Goal: Information Seeking & Learning: Learn about a topic

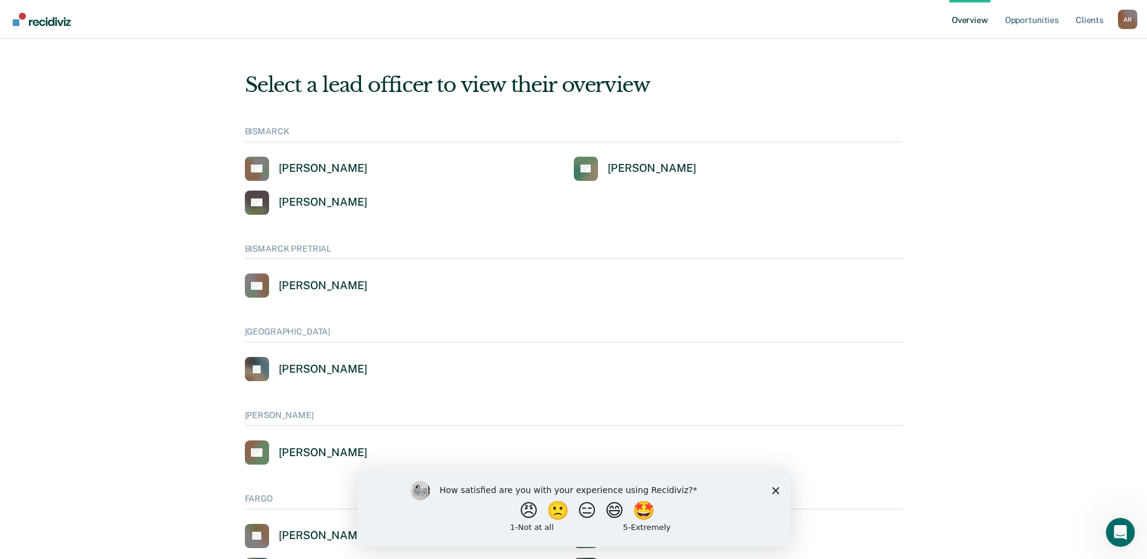
click at [774, 492] on polygon "Close survey" at bounding box center [775, 489] width 7 height 7
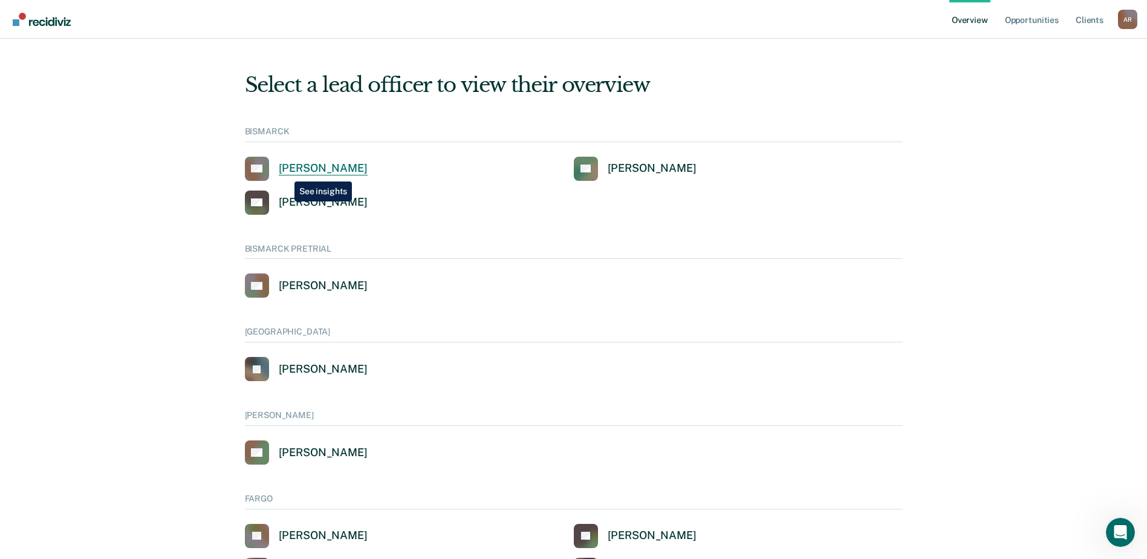
click at [286, 172] on div "[PERSON_NAME]" at bounding box center [323, 168] width 89 height 14
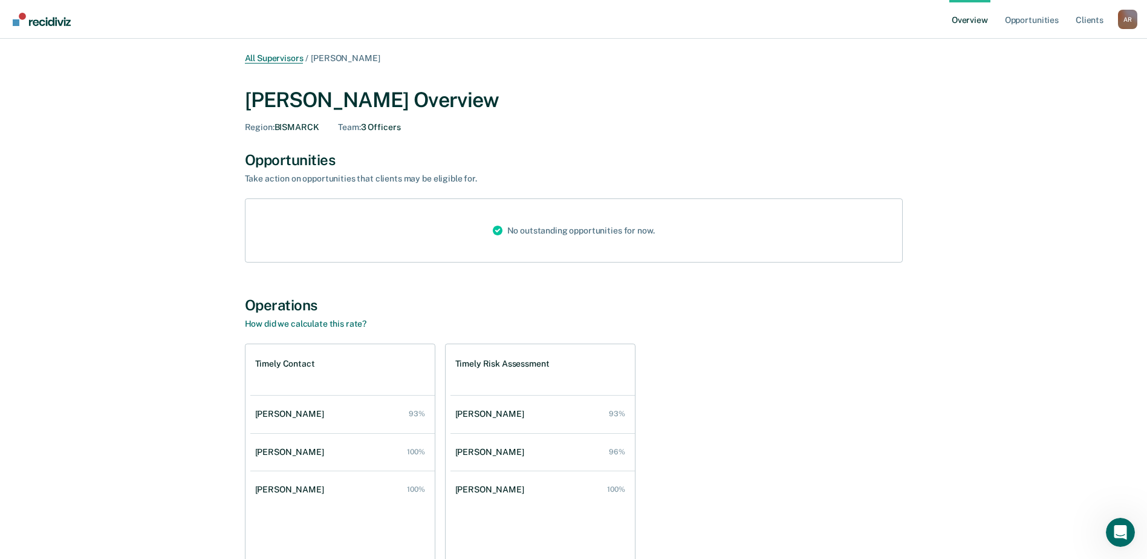
click at [283, 58] on link "All Supervisors" at bounding box center [274, 58] width 59 height 10
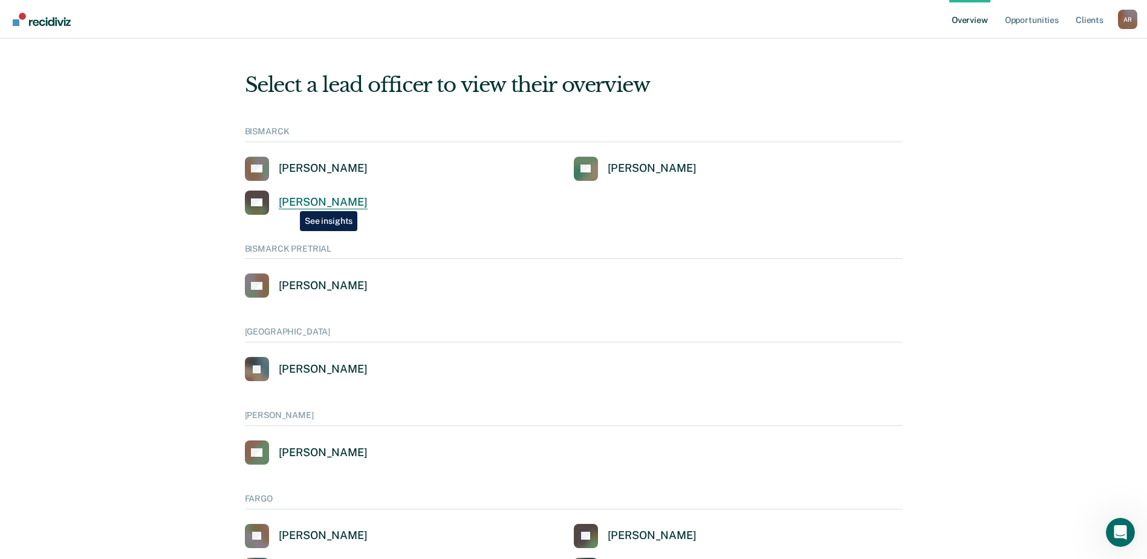
click at [291, 202] on div "[PERSON_NAME]" at bounding box center [323, 202] width 89 height 14
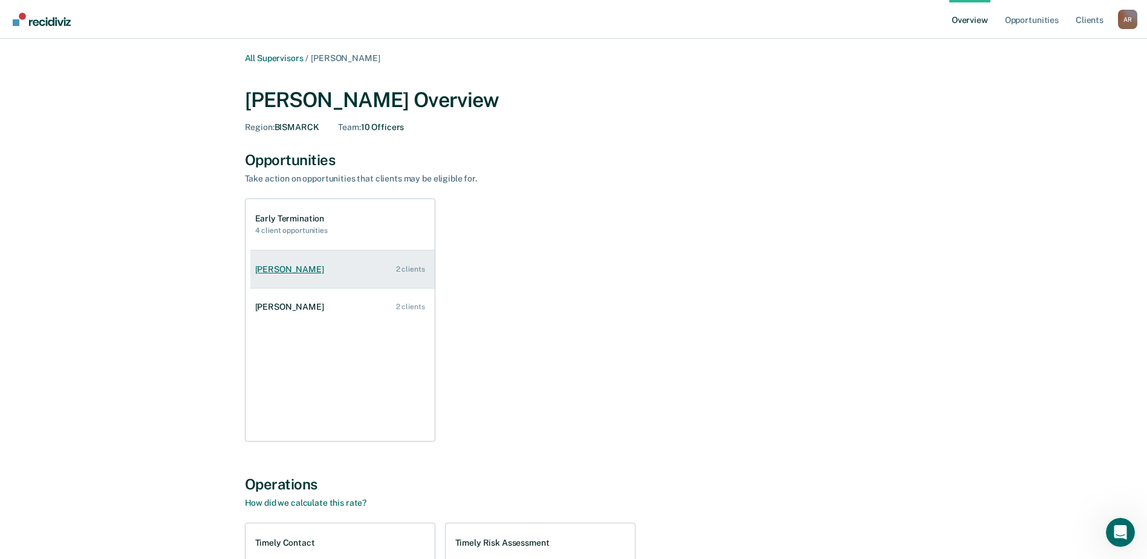
click at [292, 268] on div "Nicholas Friez" at bounding box center [292, 269] width 74 height 10
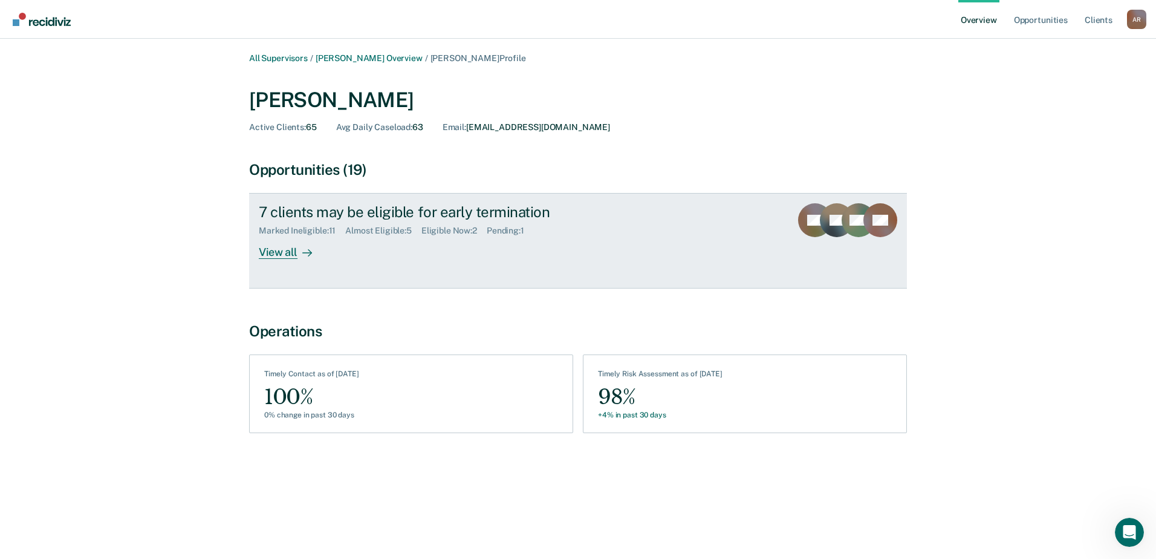
click at [282, 254] on div "View all" at bounding box center [293, 248] width 68 height 24
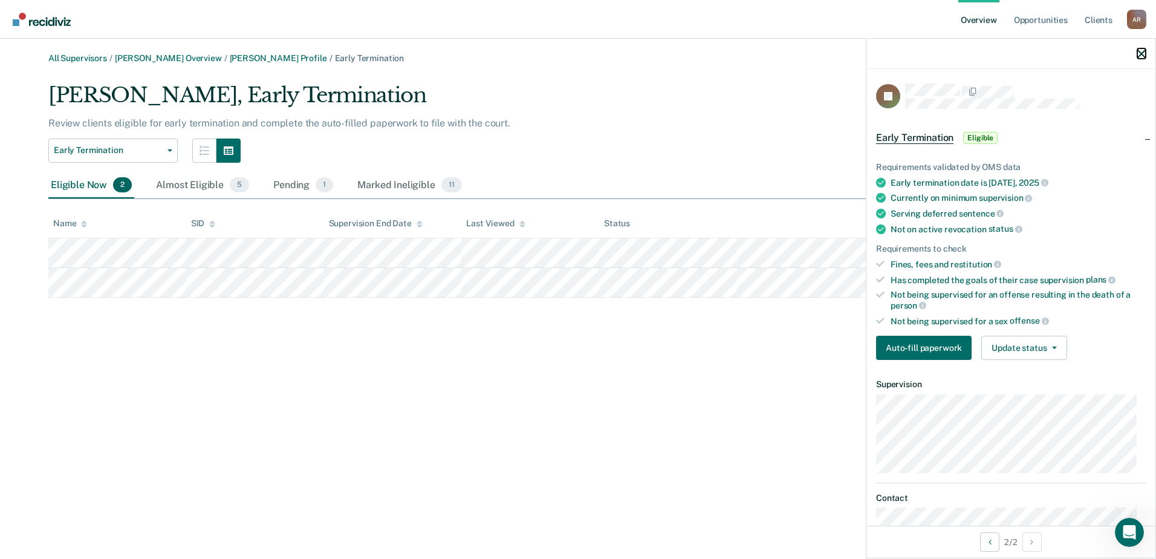
click at [1139, 52] on icon "button" at bounding box center [1142, 54] width 8 height 8
click at [1142, 50] on icon "button" at bounding box center [1142, 54] width 8 height 8
click at [1138, 57] on icon "button" at bounding box center [1142, 54] width 8 height 8
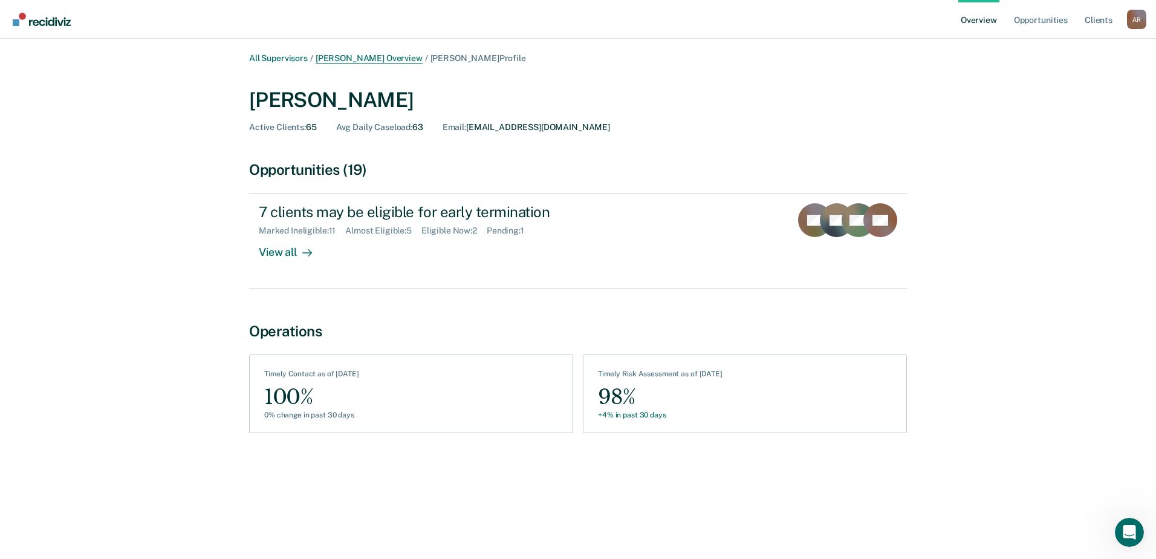
click at [368, 56] on link "Kevin Hagen Overview" at bounding box center [369, 58] width 107 height 10
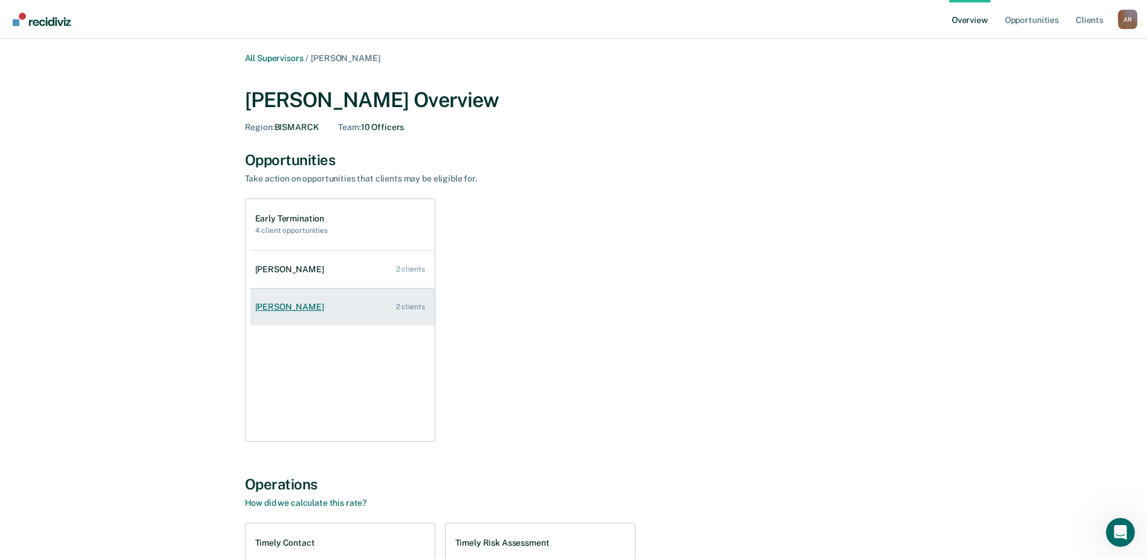
click at [322, 310] on div "Tricia Schmeichel" at bounding box center [292, 307] width 74 height 10
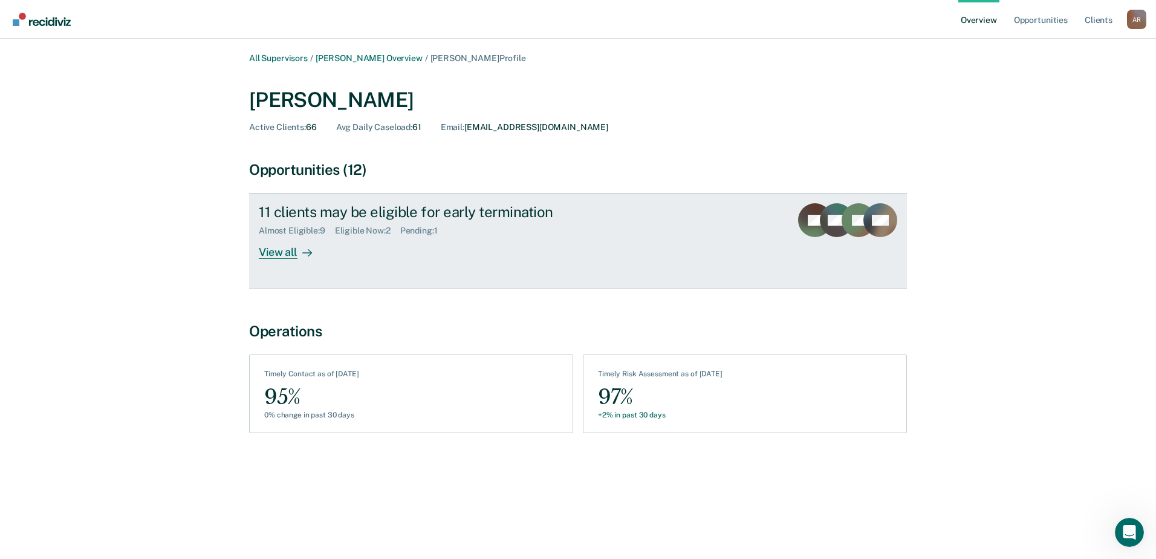
click at [356, 232] on div "Eligible Now : 2" at bounding box center [367, 231] width 65 height 10
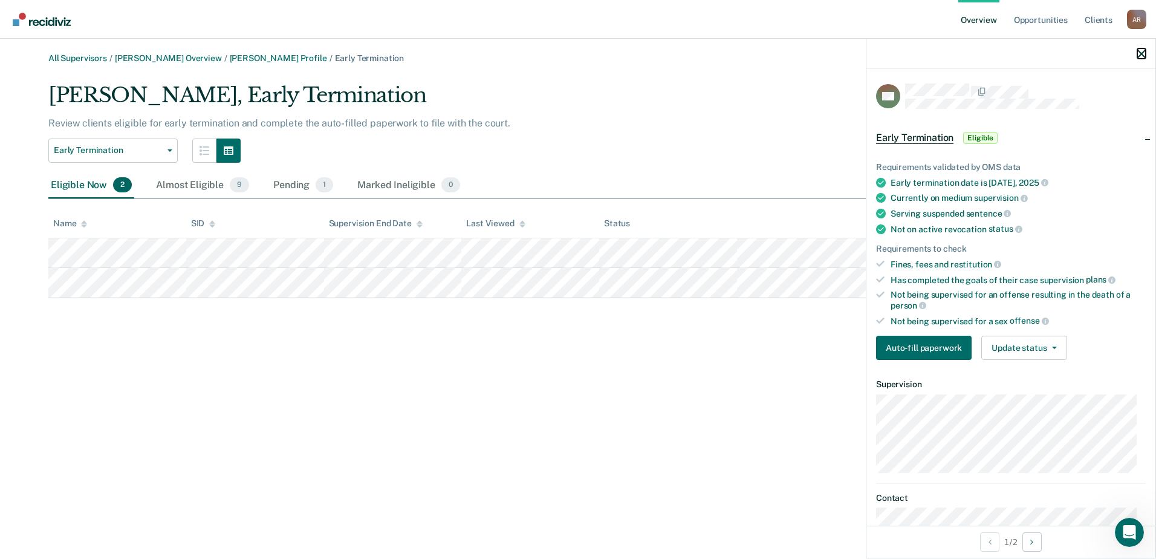
click at [1138, 53] on icon "button" at bounding box center [1142, 54] width 8 height 8
click at [1138, 52] on icon "button" at bounding box center [1142, 54] width 8 height 8
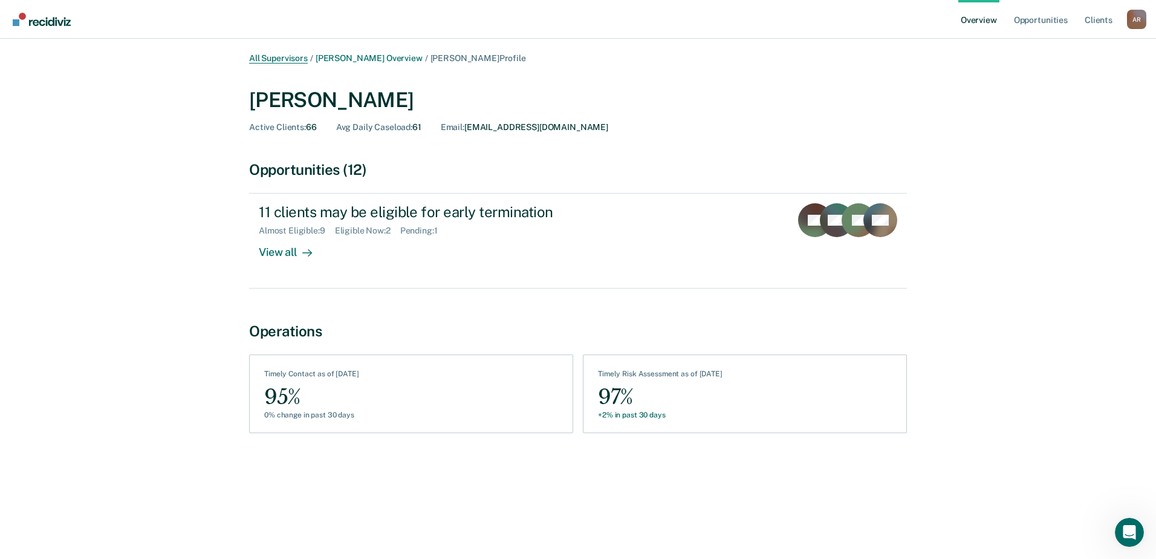
click at [292, 54] on link "All Supervisors" at bounding box center [278, 58] width 59 height 10
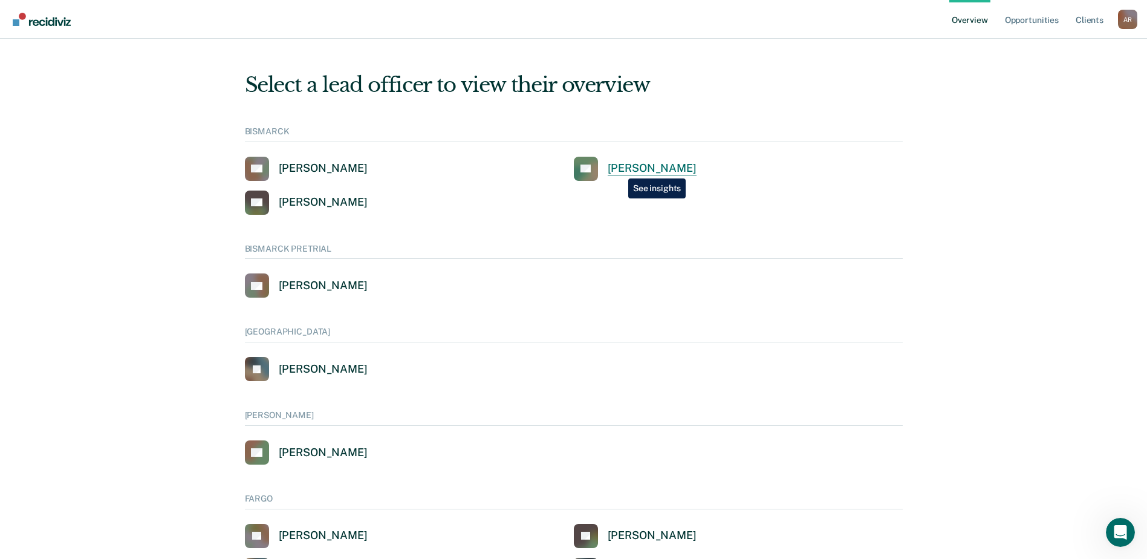
click at [619, 169] on div "[PERSON_NAME]" at bounding box center [652, 168] width 89 height 14
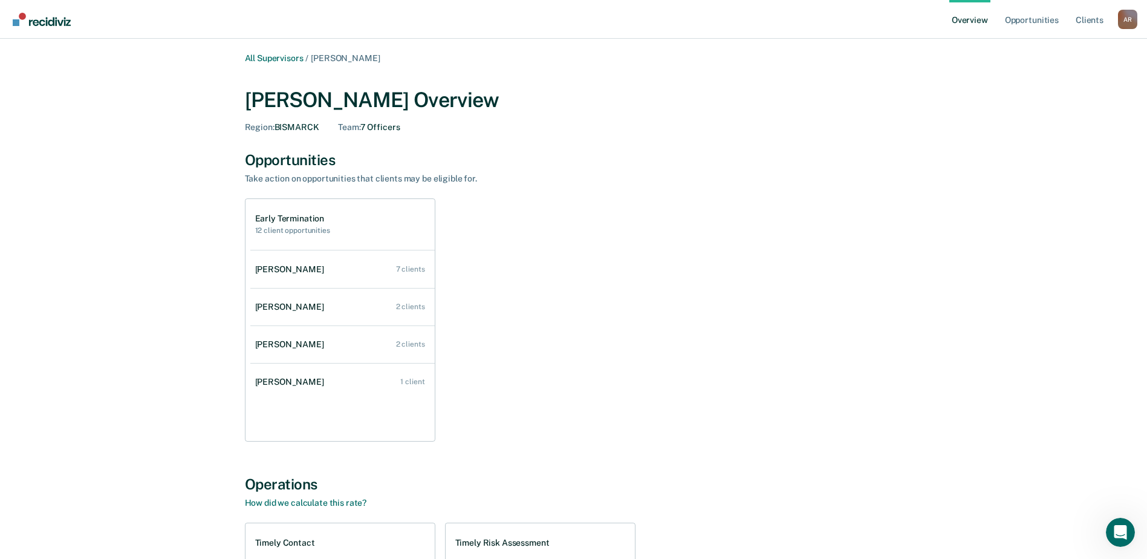
click at [337, 264] on link "Tahya Tooley 7 clients" at bounding box center [342, 269] width 184 height 34
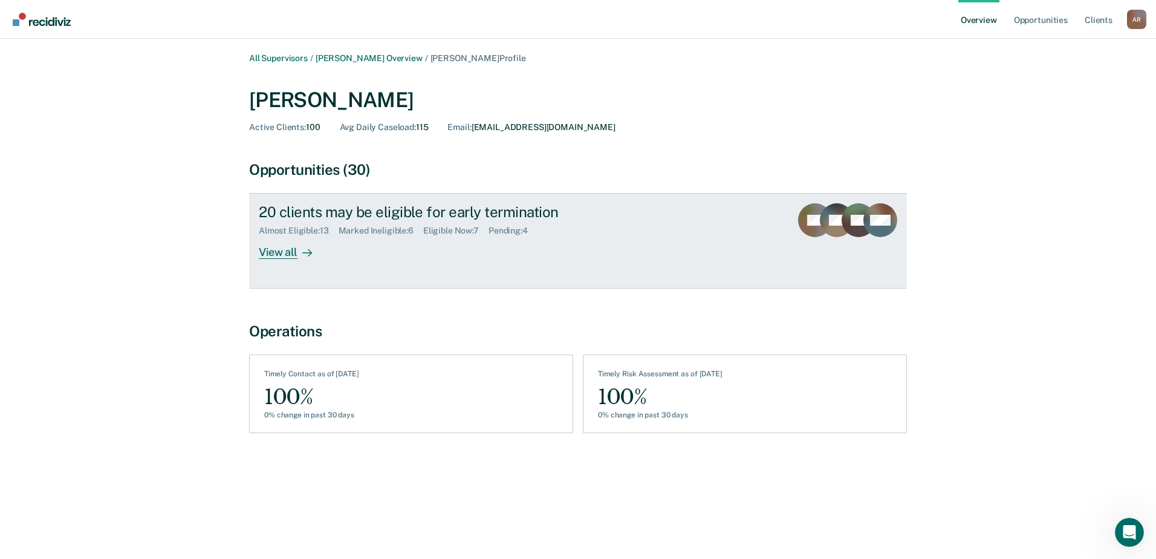
click at [281, 252] on div "View all" at bounding box center [293, 248] width 68 height 24
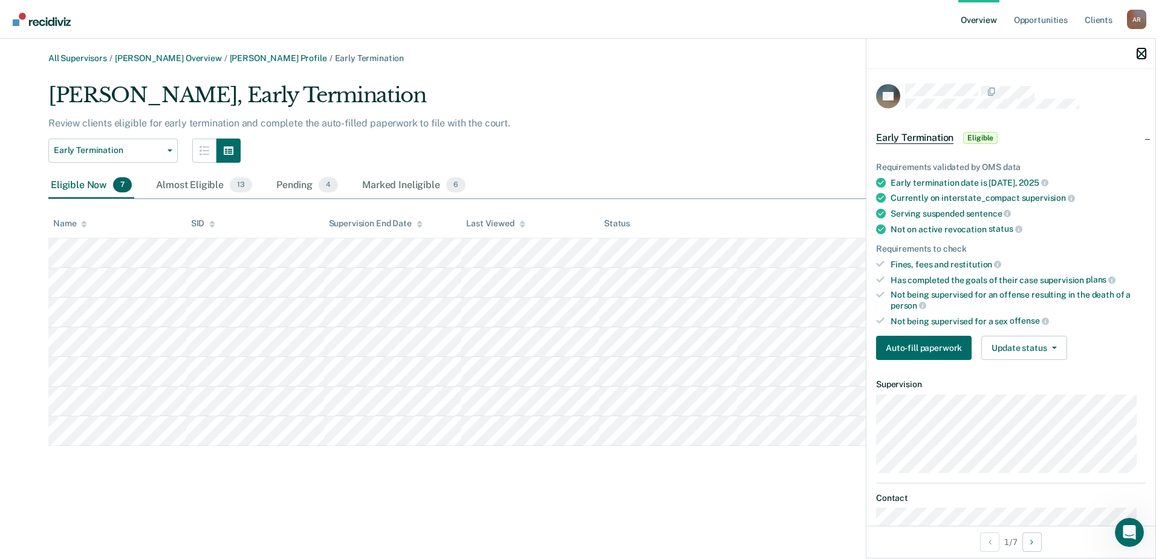
click at [1139, 51] on icon "button" at bounding box center [1142, 54] width 8 height 8
click at [1143, 58] on icon "button" at bounding box center [1142, 54] width 8 height 8
click at [1143, 54] on icon "button" at bounding box center [1142, 54] width 8 height 8
click at [1142, 53] on icon "button" at bounding box center [1142, 54] width 8 height 8
click at [1141, 57] on icon "button" at bounding box center [1142, 54] width 8 height 8
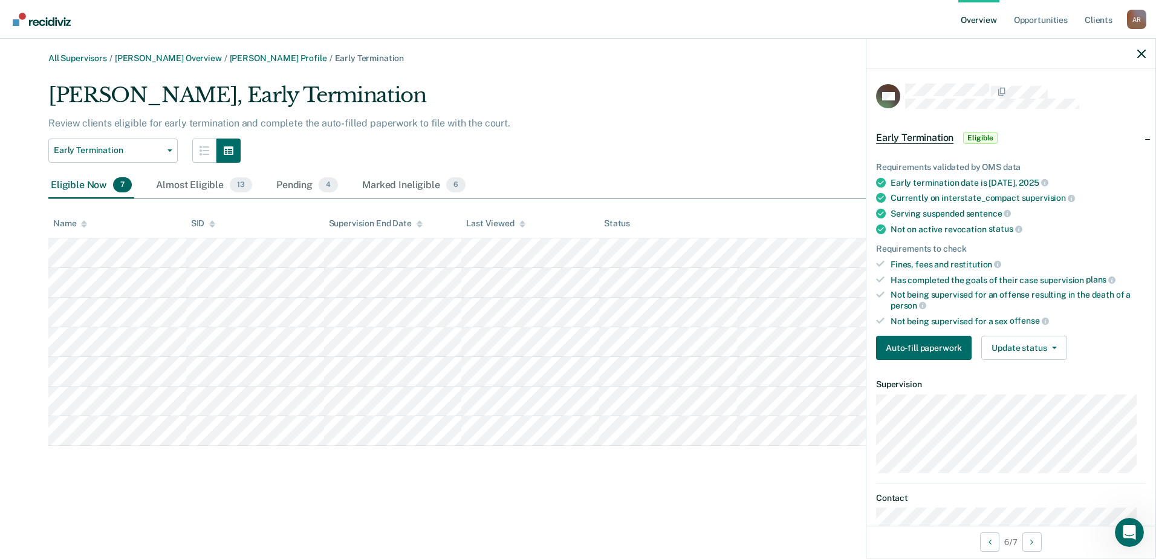
click at [1135, 54] on div at bounding box center [1011, 54] width 289 height 30
click at [1136, 53] on div at bounding box center [1011, 54] width 289 height 30
click at [1140, 50] on icon "button" at bounding box center [1142, 54] width 8 height 8
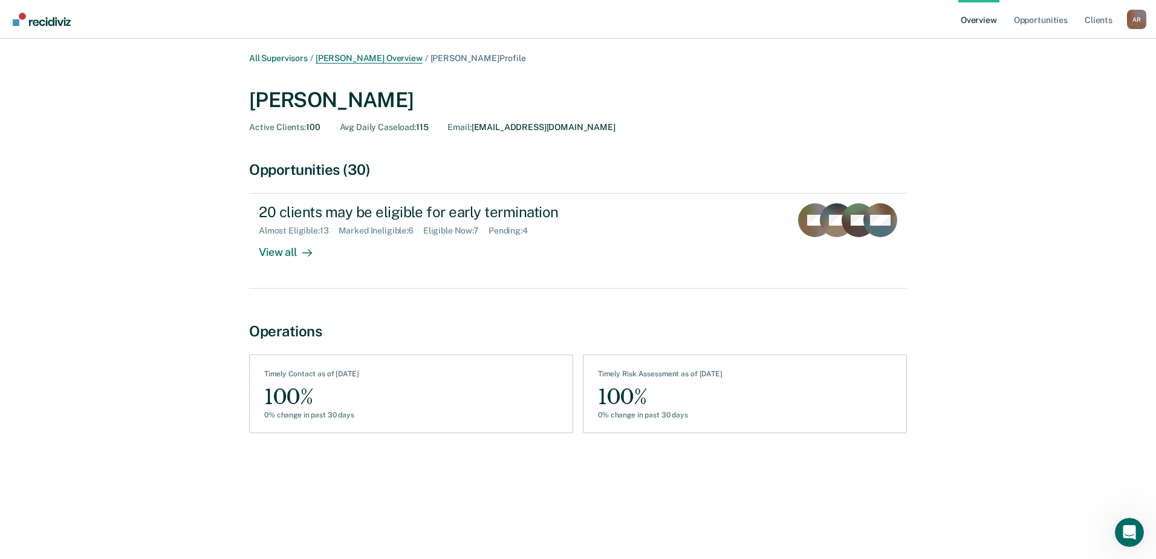
click at [383, 55] on link "Darin Ferderer Overview" at bounding box center [369, 58] width 107 height 10
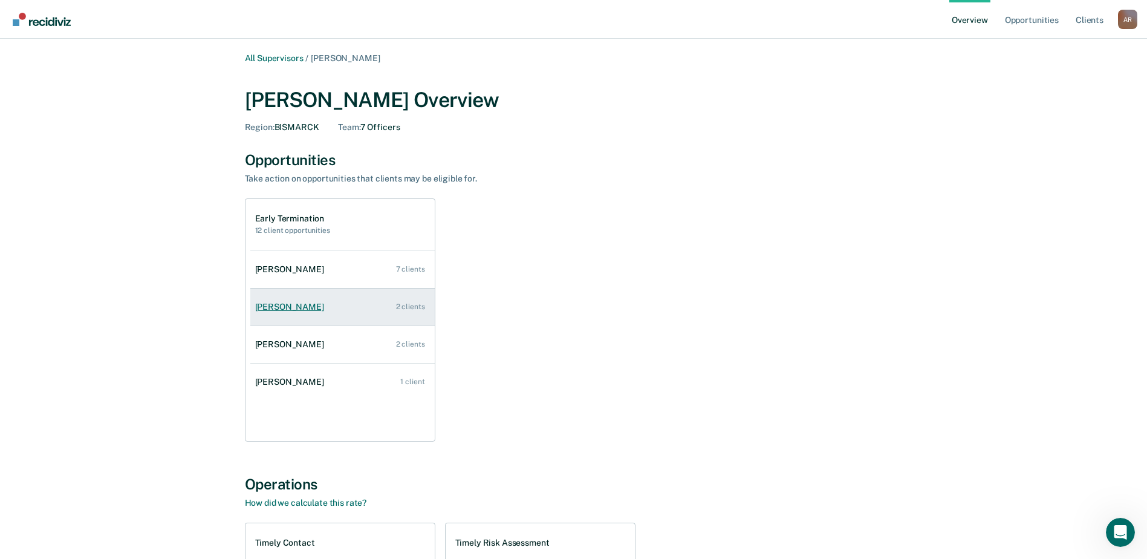
click at [327, 310] on link "Justin Krohmer 2 clients" at bounding box center [342, 307] width 184 height 34
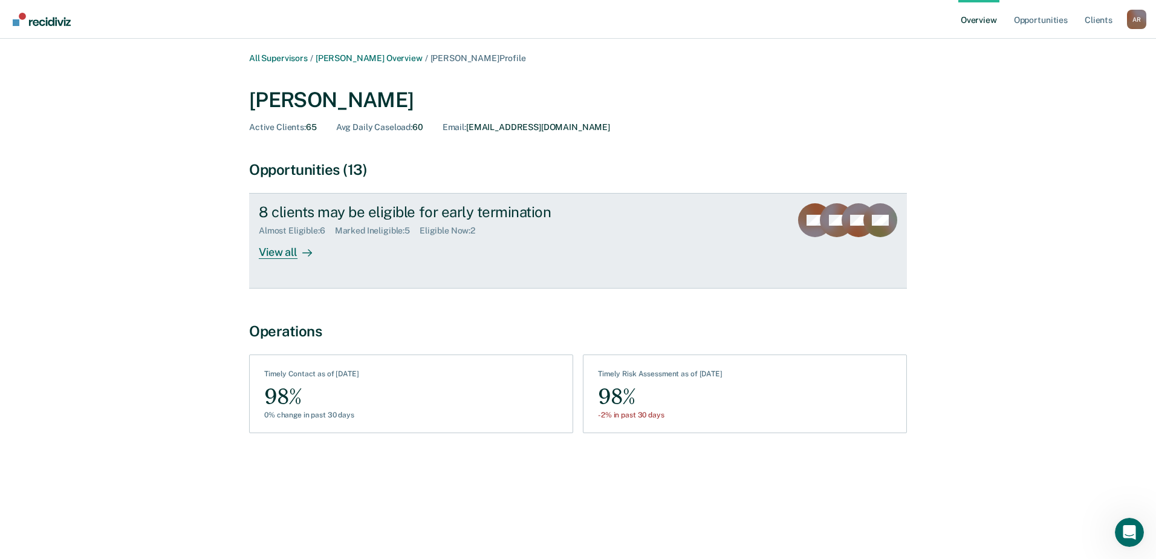
click at [290, 255] on div "View all" at bounding box center [293, 248] width 68 height 24
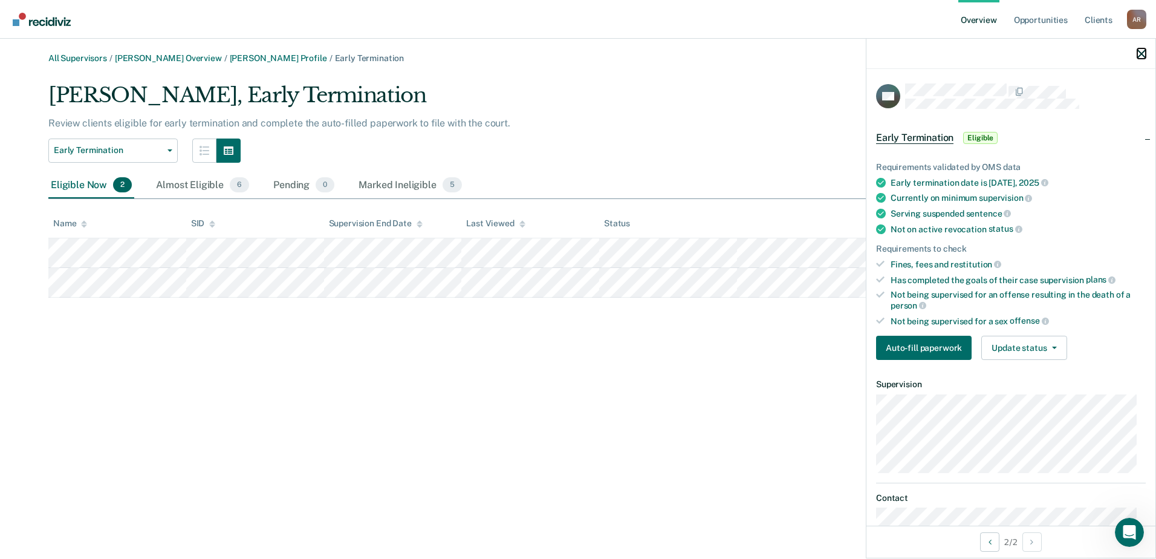
click at [1139, 50] on icon "button" at bounding box center [1142, 54] width 8 height 8
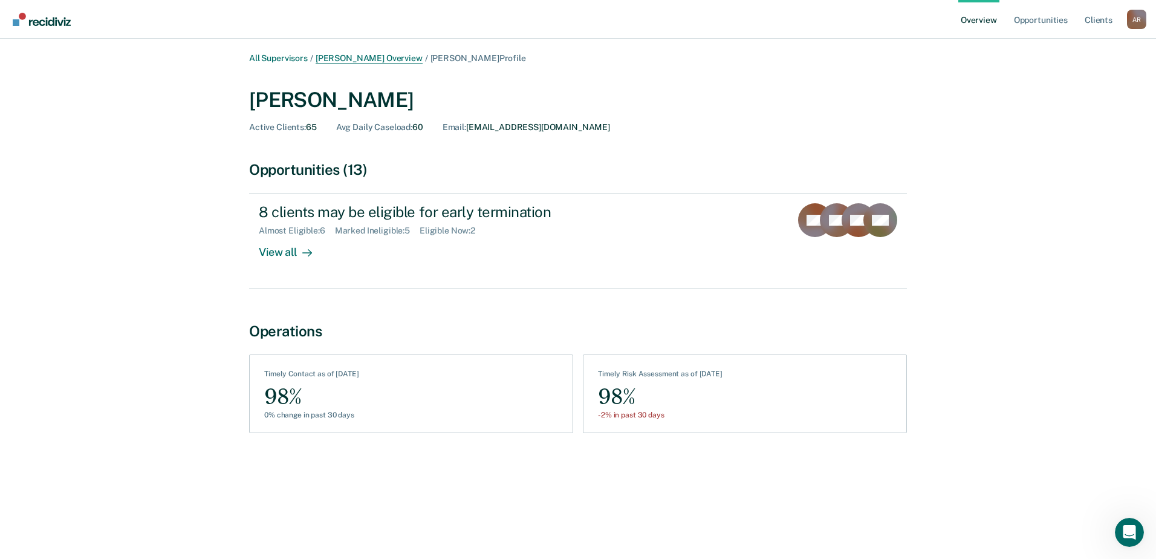
click at [367, 57] on link "Darin Ferderer Overview" at bounding box center [369, 58] width 107 height 10
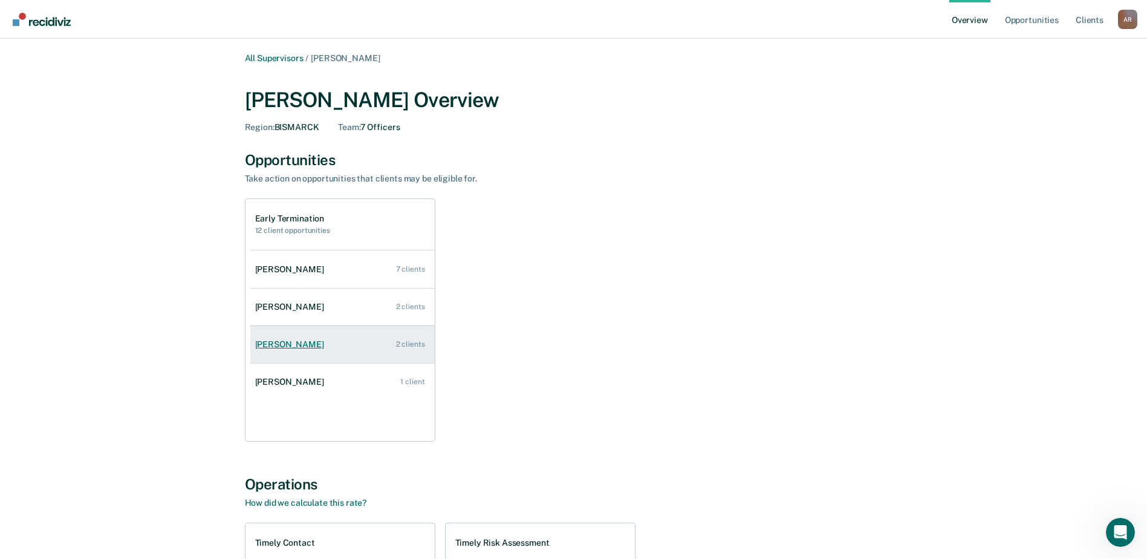
click at [331, 355] on link "Travis Famias 2 clients" at bounding box center [342, 344] width 184 height 34
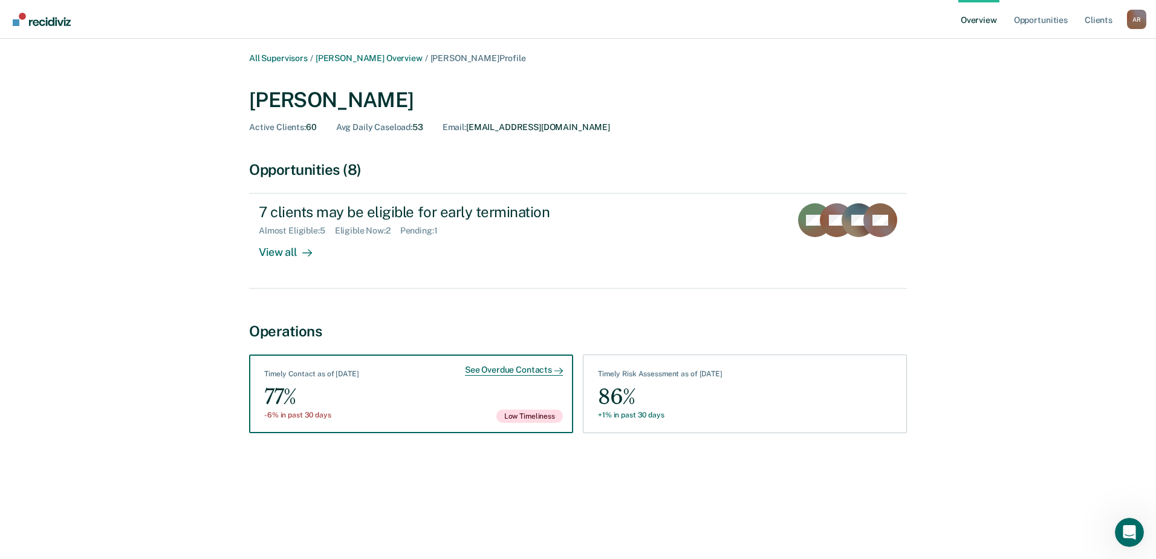
click at [436, 417] on div "See Overdue Contacts Timely Contact as of September 29 77% -6% in past 30 days …" at bounding box center [411, 393] width 324 height 79
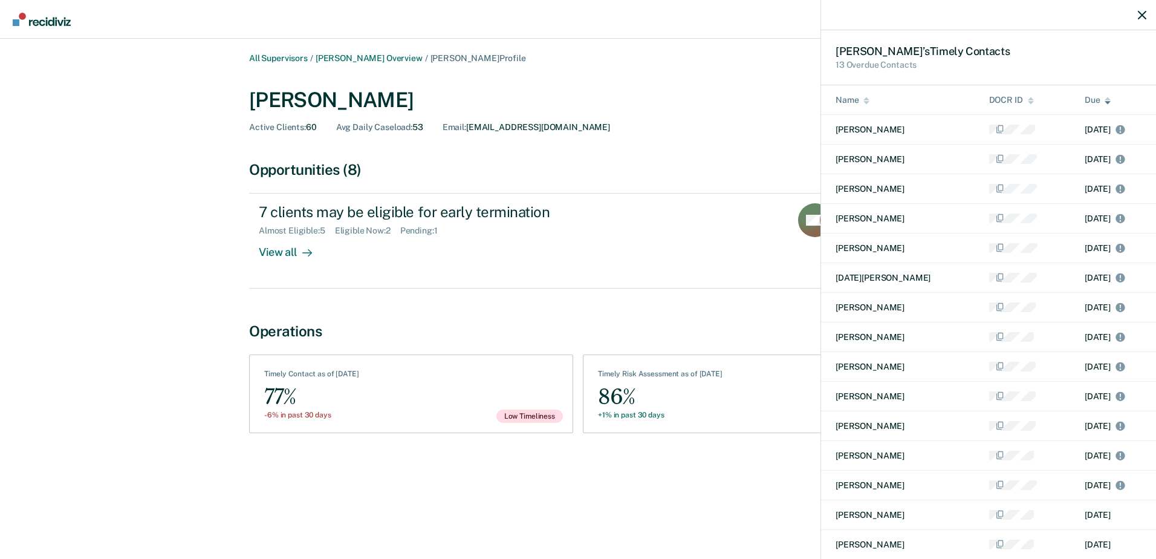
click at [408, 327] on div "Travis ’s Timely Contact s 13 Overdue Contacts Name DOCR ID Due Chad Lavallie J…" at bounding box center [578, 279] width 1156 height 559
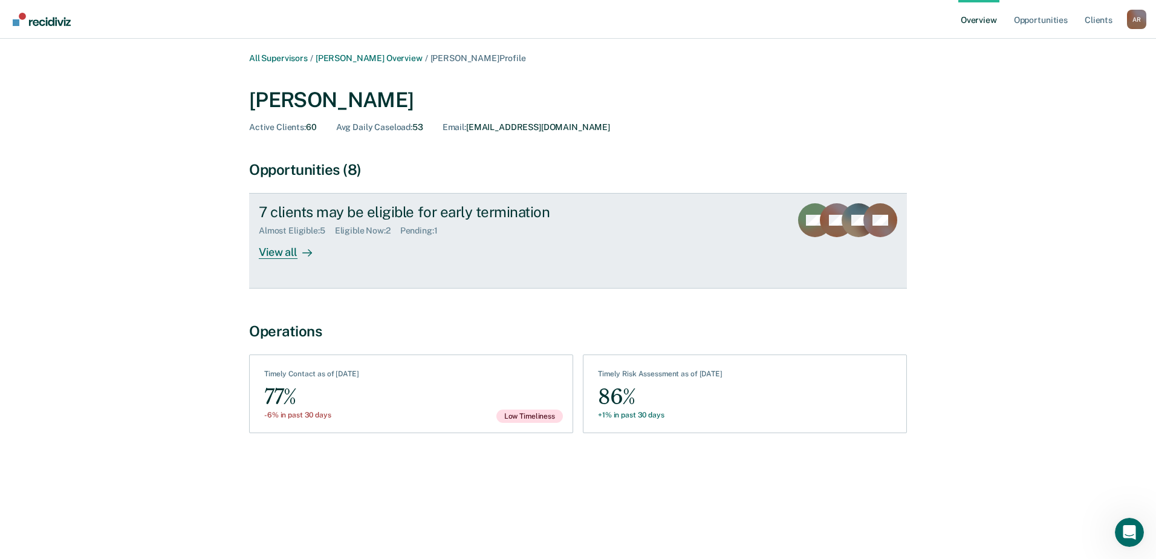
click at [288, 251] on div "View all" at bounding box center [293, 248] width 68 height 24
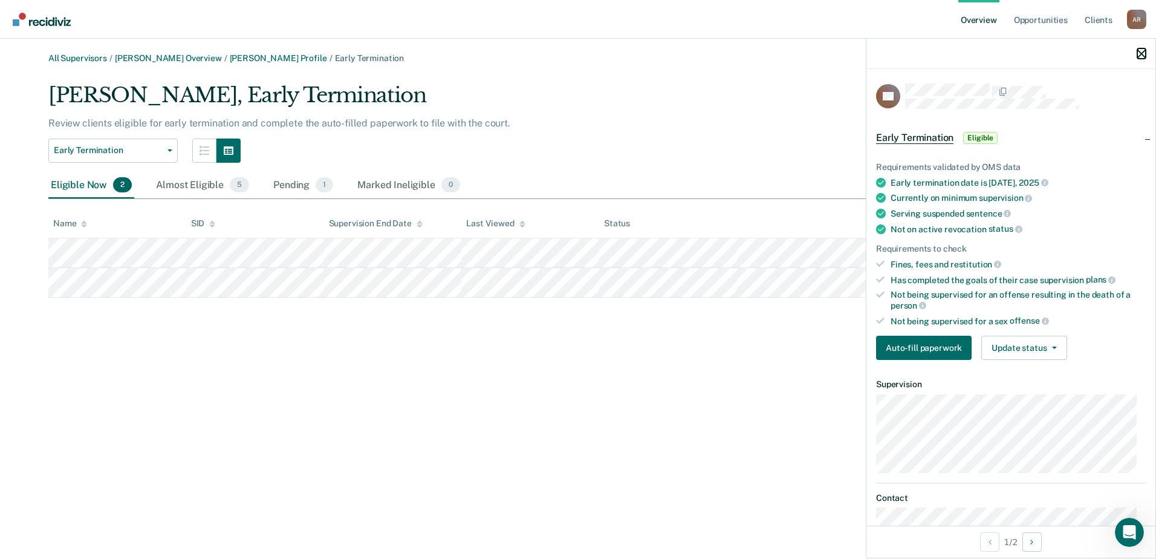
click at [1140, 58] on icon "button" at bounding box center [1142, 54] width 8 height 8
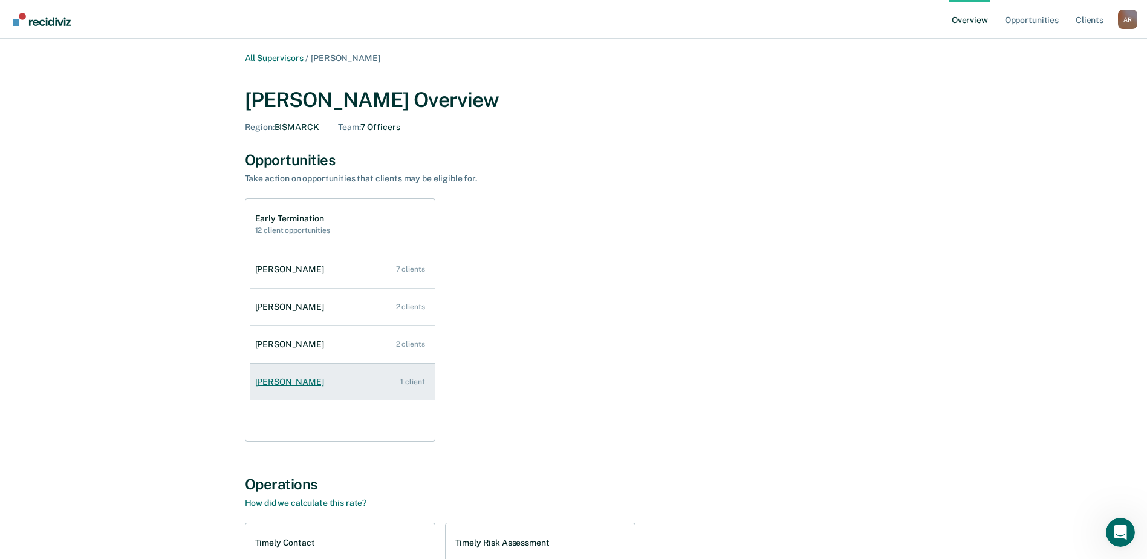
click at [304, 384] on link "Dan Donlin 1 client" at bounding box center [342, 382] width 184 height 34
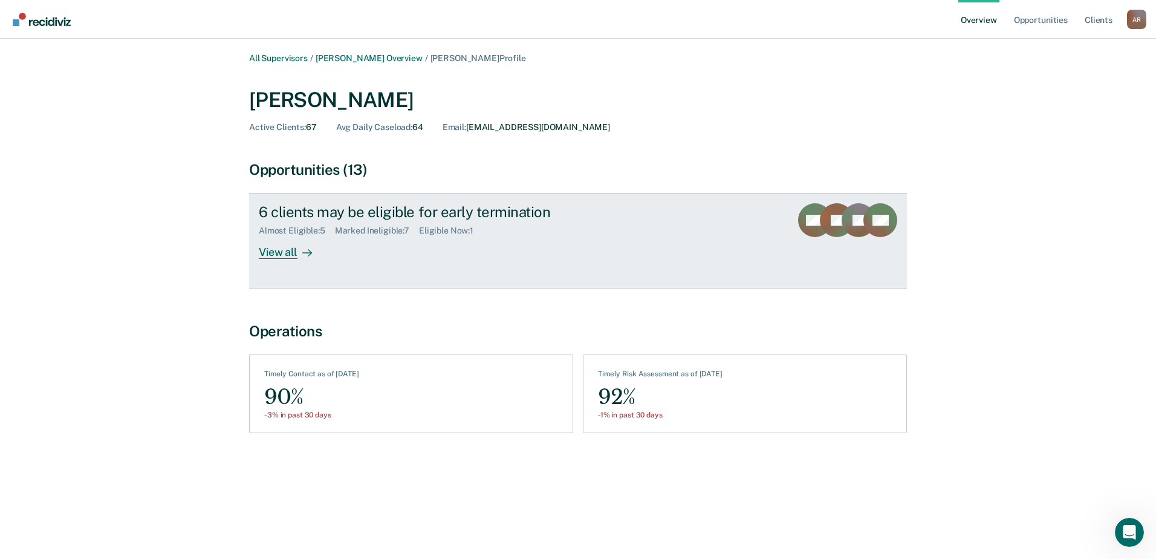
click at [278, 252] on div "View all" at bounding box center [293, 248] width 68 height 24
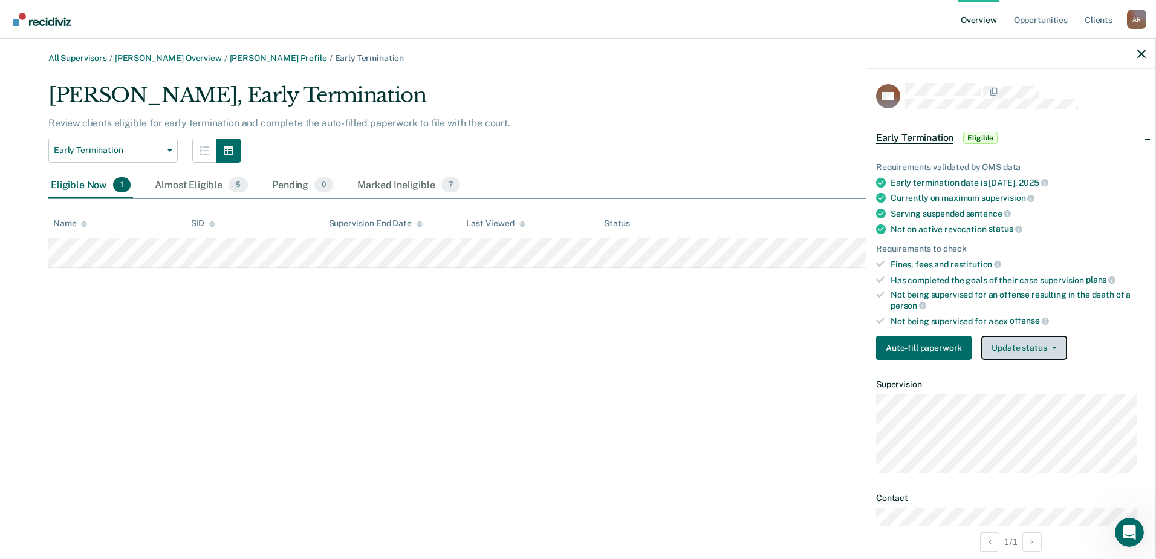
click at [1012, 348] on button "Update status" at bounding box center [1024, 348] width 85 height 24
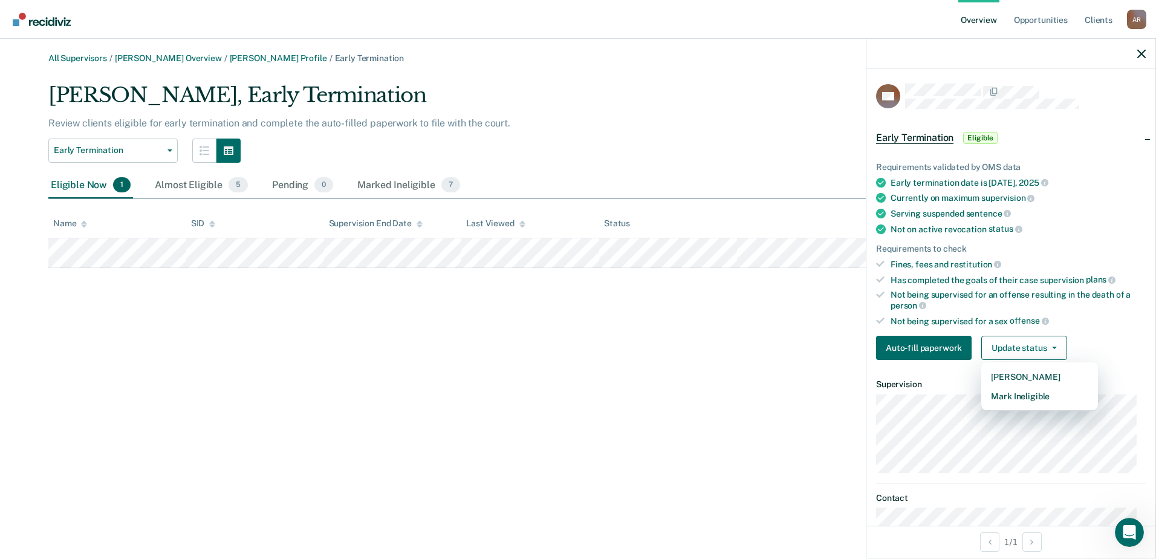
click at [737, 403] on div "All Supervisors / Darin Ferderer Overview / Dan Donlin Profile / Early Terminat…" at bounding box center [578, 286] width 1127 height 467
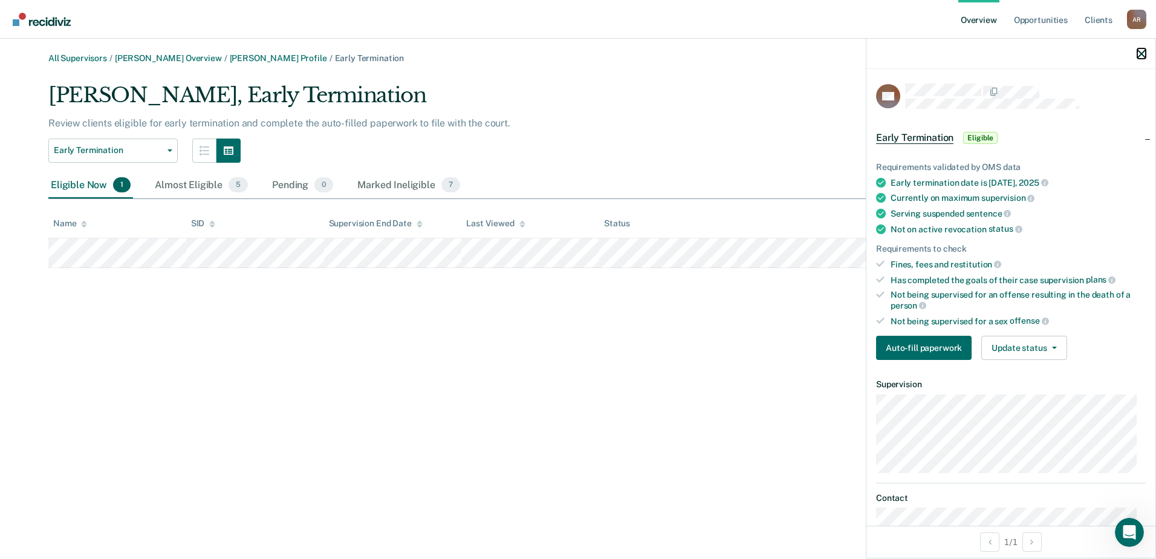
click at [1141, 57] on icon "button" at bounding box center [1142, 54] width 8 height 8
click at [1141, 57] on div at bounding box center [1011, 54] width 289 height 30
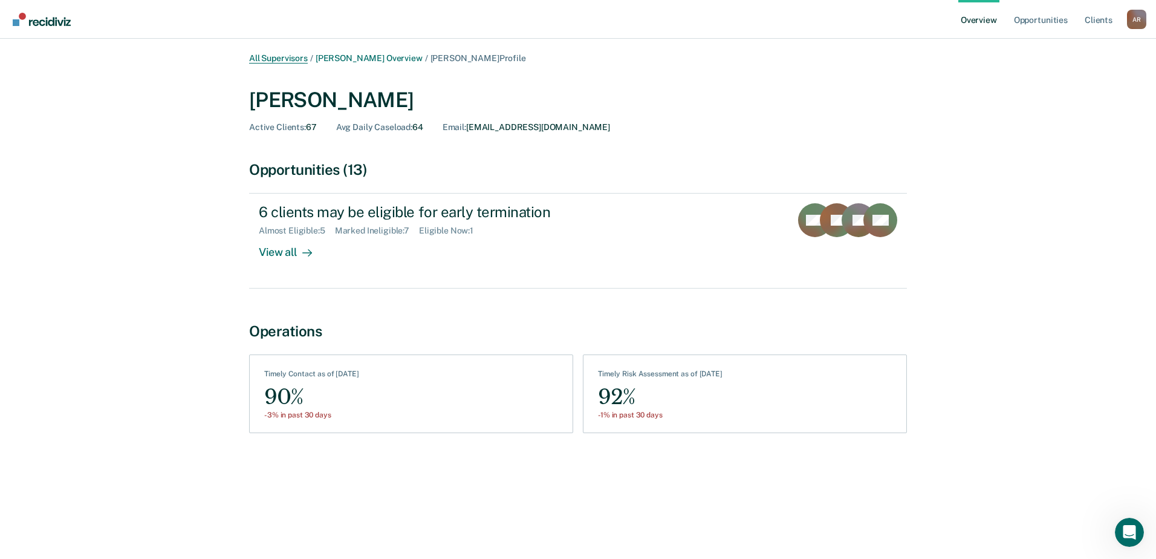
click at [290, 60] on link "All Supervisors" at bounding box center [278, 58] width 59 height 10
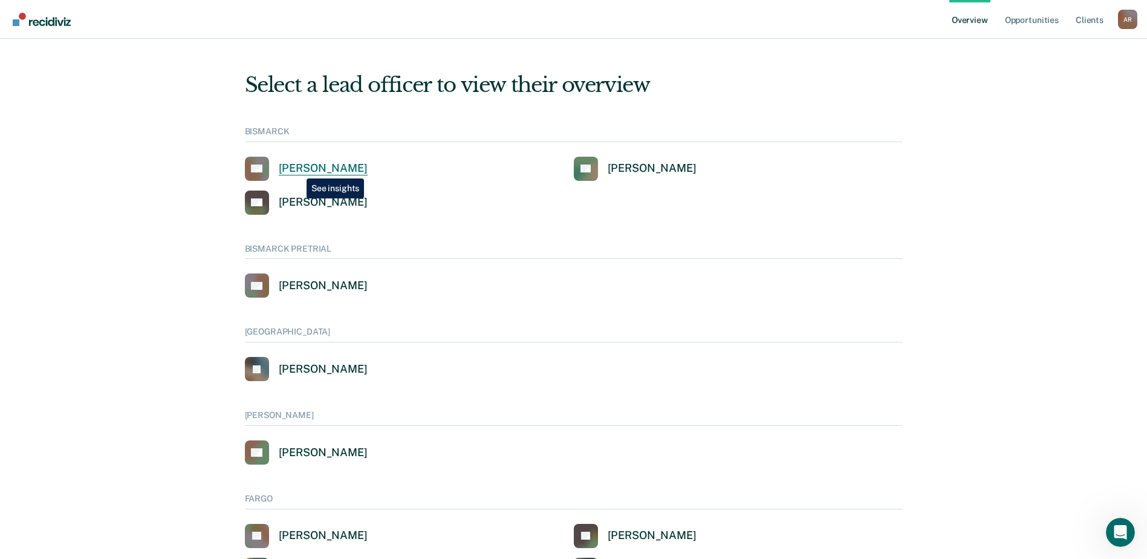
click at [298, 169] on div "[PERSON_NAME]" at bounding box center [323, 168] width 89 height 14
click at [1128, 22] on div "A R" at bounding box center [1127, 19] width 19 height 19
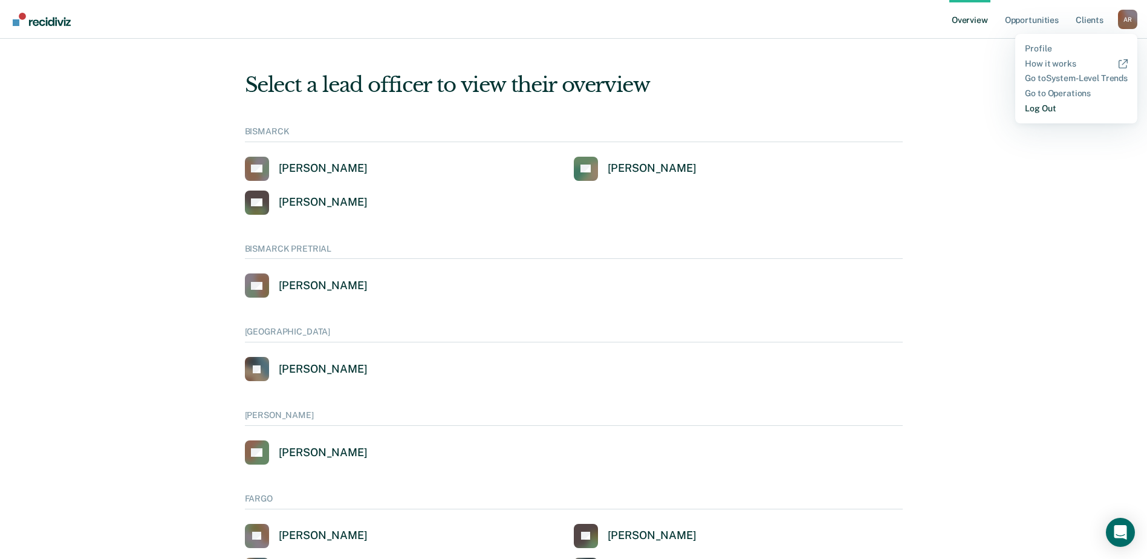
click at [1046, 105] on link "Log Out" at bounding box center [1076, 108] width 103 height 10
